Goal: Share content

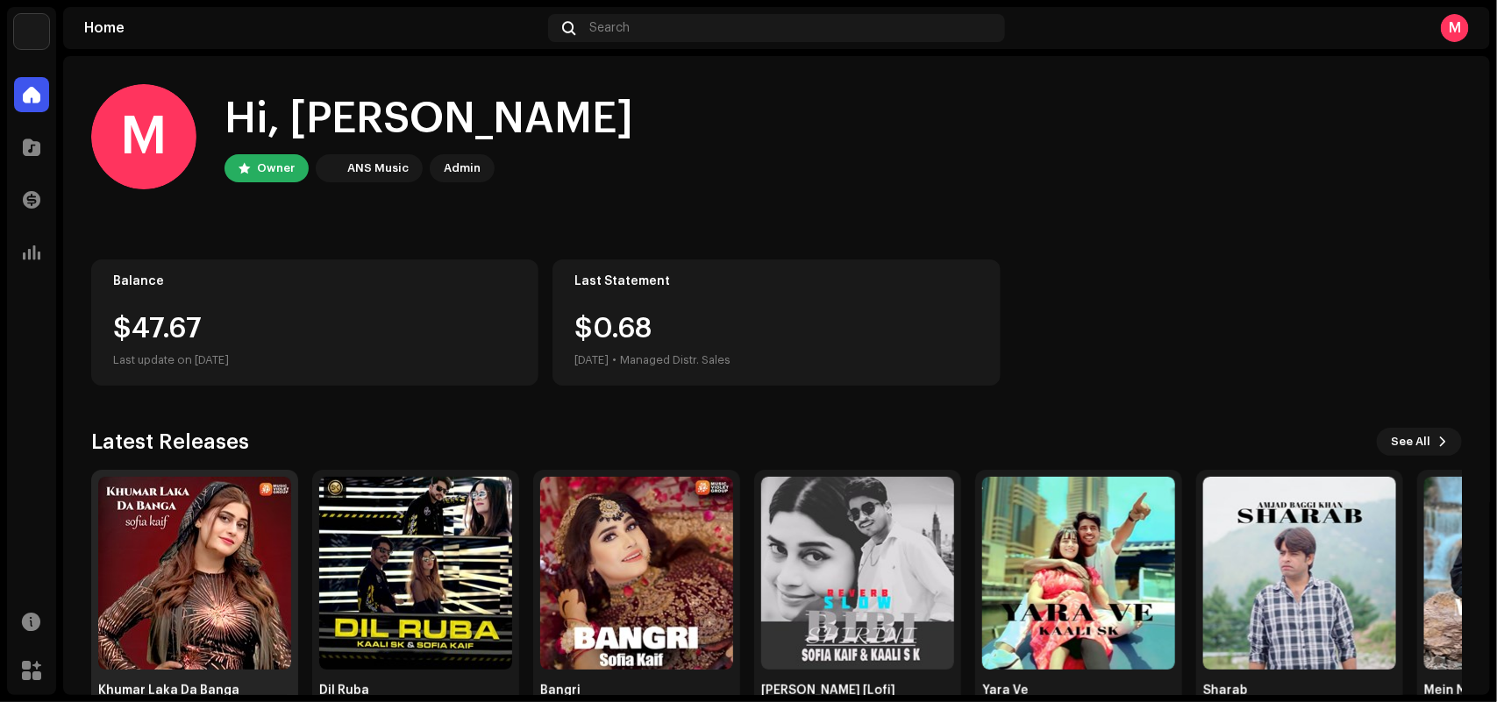
click at [213, 510] on img at bounding box center [194, 573] width 193 height 193
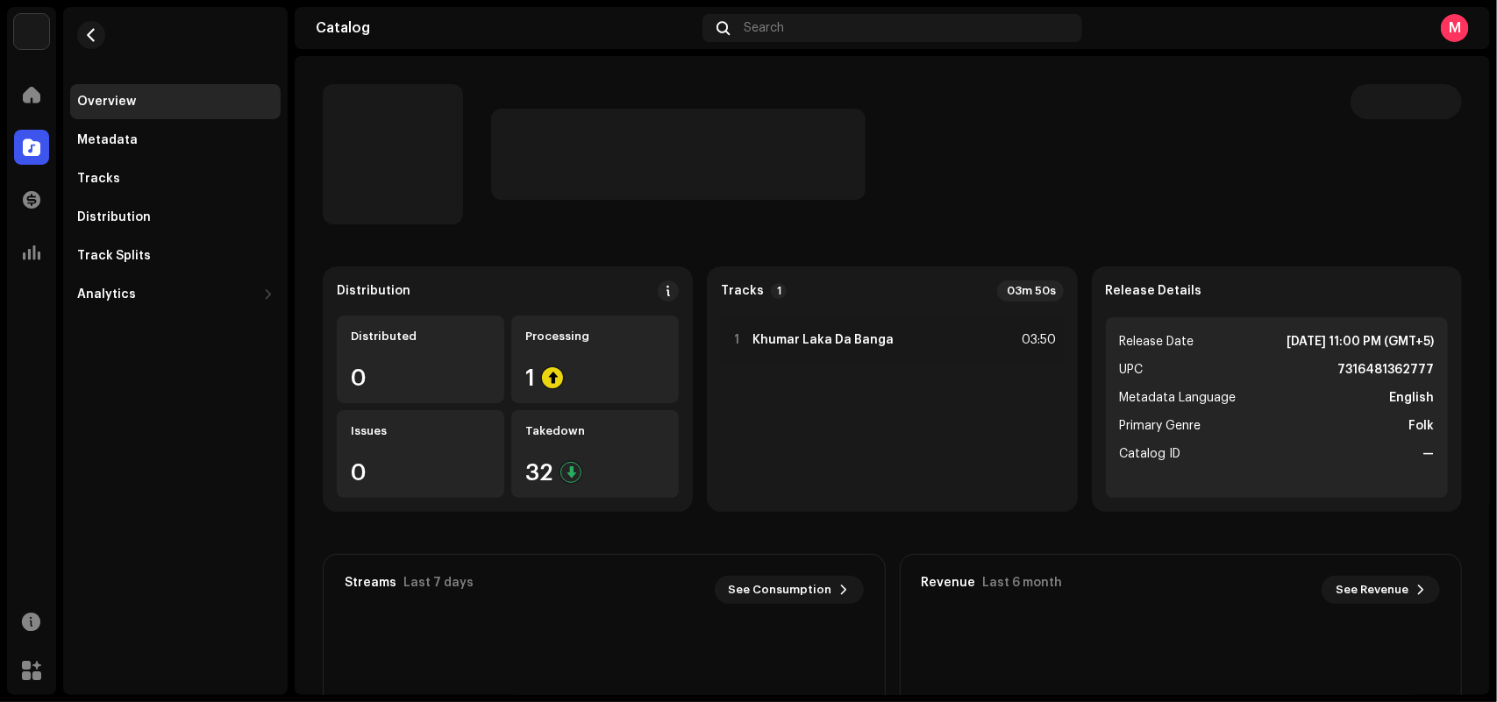
click at [703, 207] on div at bounding box center [822, 154] width 999 height 140
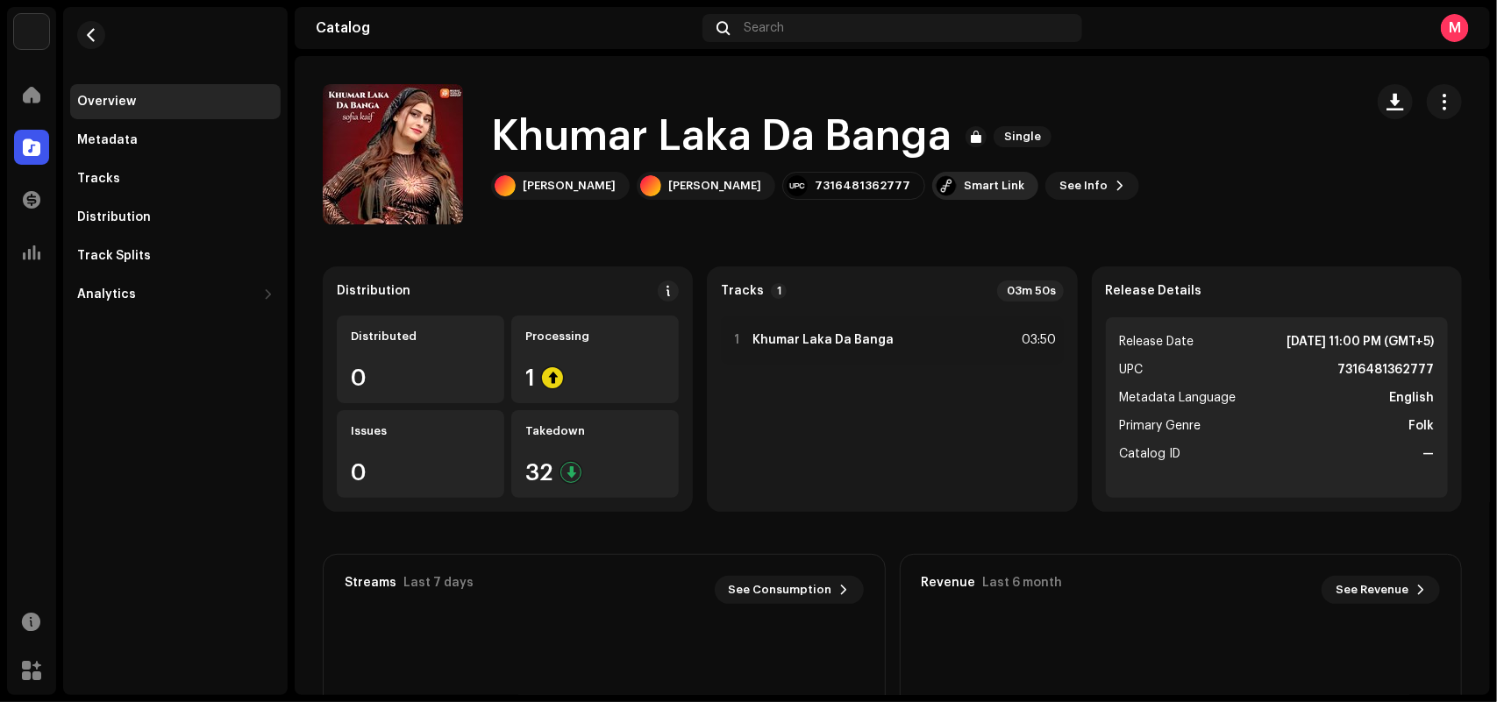
click at [963, 181] on div "Smart Link" at bounding box center [993, 186] width 60 height 14
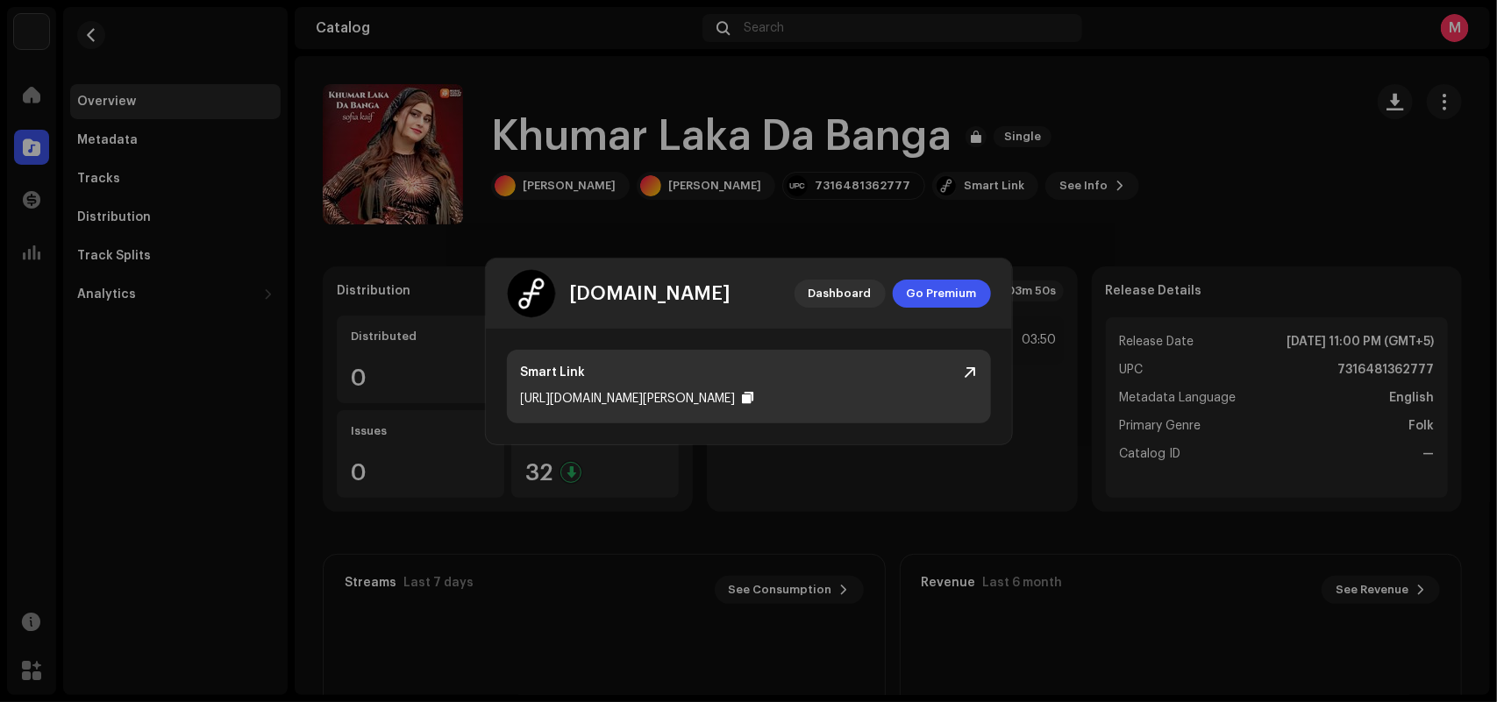
click at [790, 353] on div "Smart Link https://ffm.to/sofia-kaif-khumar-laka-da-banga" at bounding box center [749, 387] width 484 height 74
click at [754, 396] on div at bounding box center [748, 398] width 11 height 14
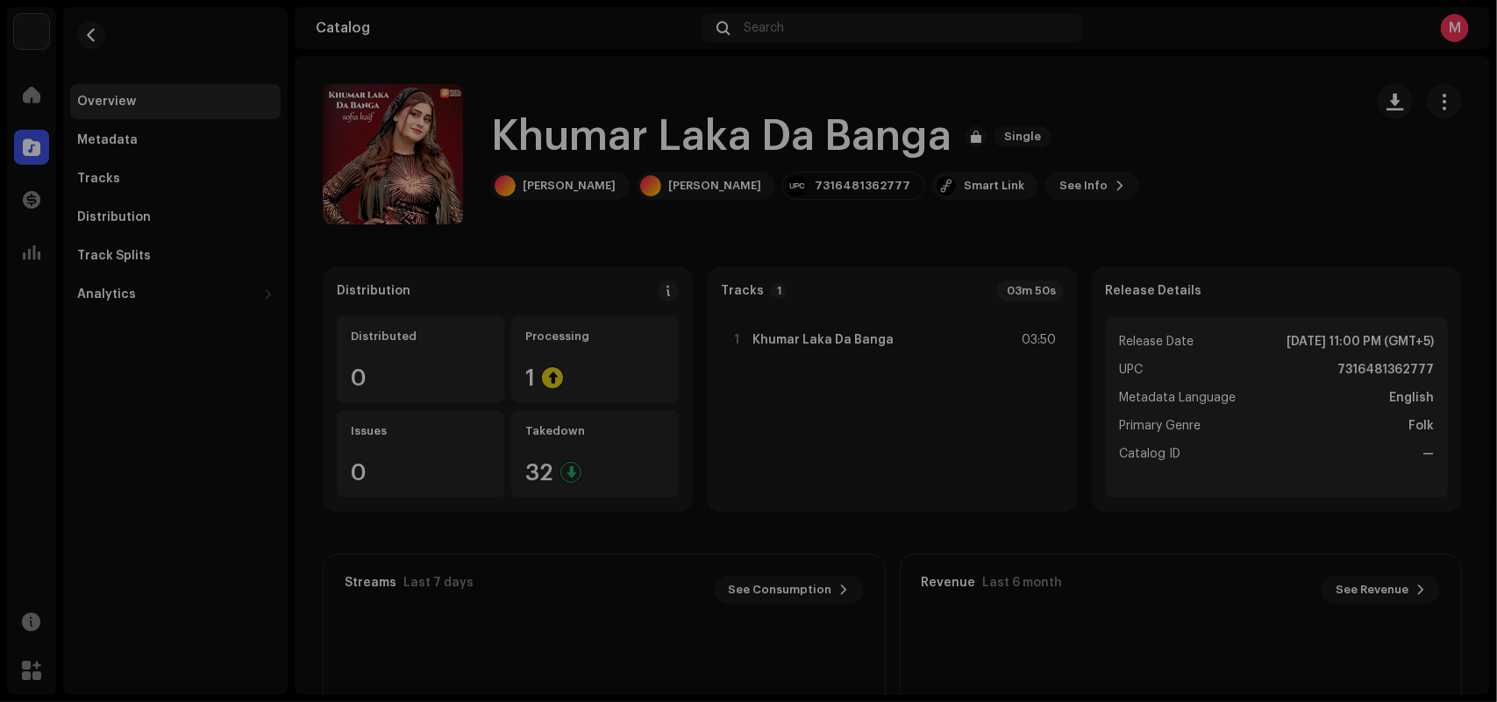
click at [693, 209] on div "feature.fm Dashboard Go Premium Smart Link https://ffm.to/sofia-kaif-khumar-lak…" at bounding box center [748, 351] width 1497 height 702
